Goal: Register for event/course

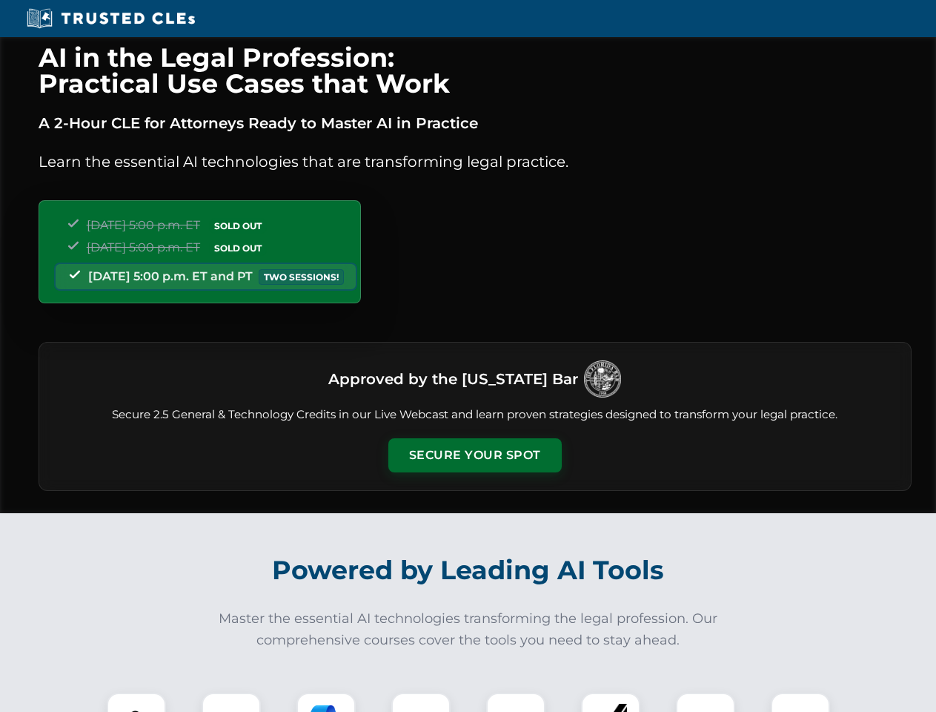
click at [474, 455] on button "Secure Your Spot" at bounding box center [474, 455] width 173 height 34
click at [136, 702] on img at bounding box center [136, 721] width 43 height 43
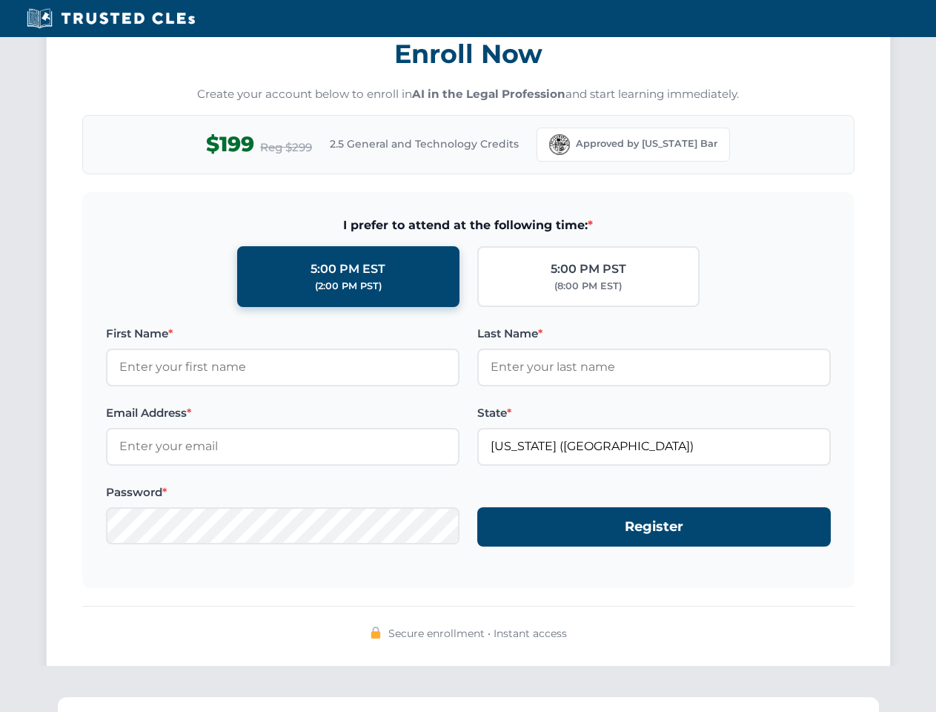
scroll to position [1455, 0]
